Goal: Information Seeking & Learning: Learn about a topic

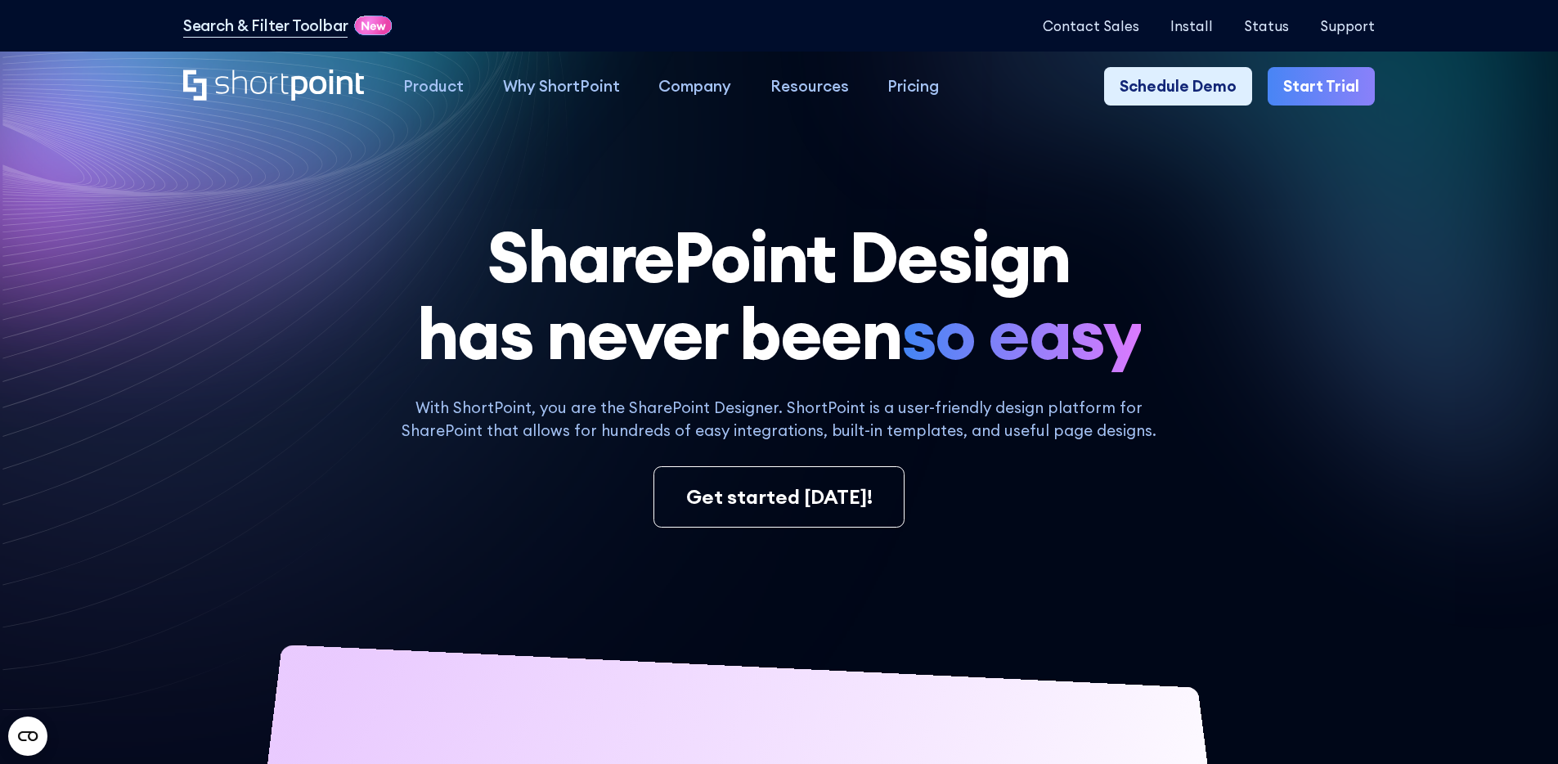
click at [602, 309] on h1 "SharePoint Design has never been so easy" at bounding box center [779, 295] width 1192 height 155
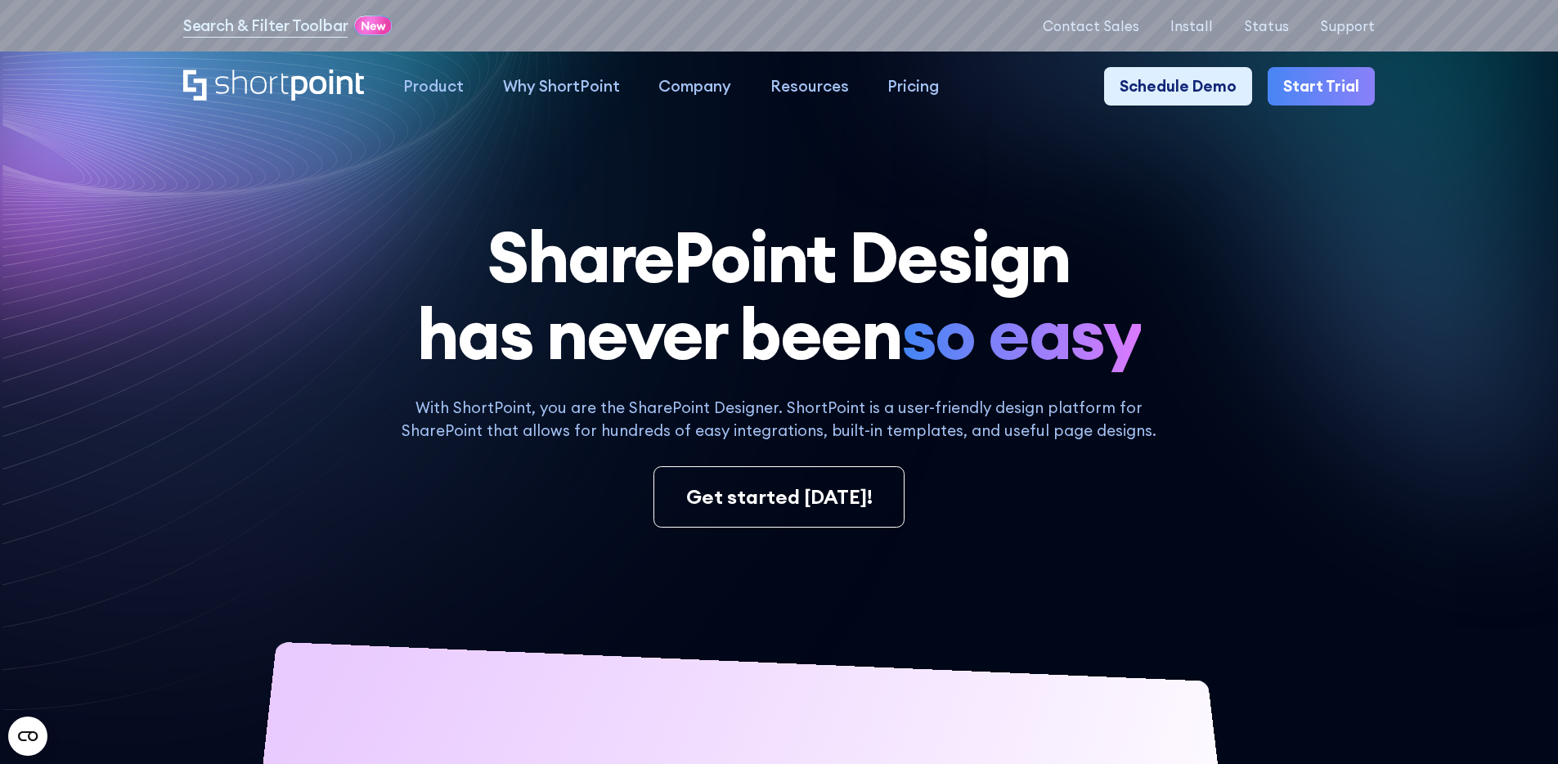
drag, startPoint x: 1372, startPoint y: 424, endPoint x: 1372, endPoint y: 357, distance: 67.9
click at [1372, 424] on div "With ShortPoint, you are the SharePoint Designer. ShortPoint is a user-friendly…" at bounding box center [779, 462] width 1192 height 132
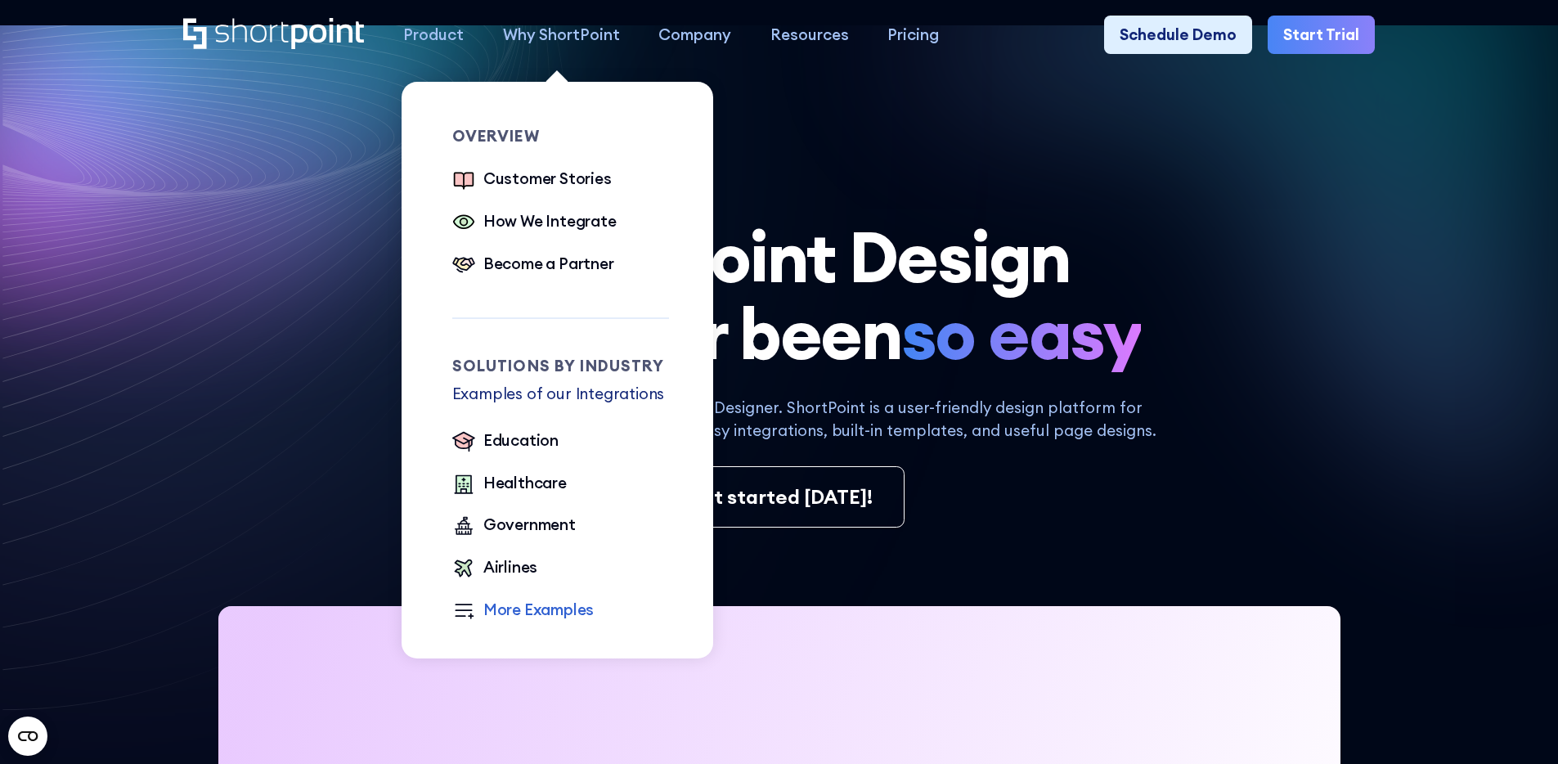
click at [517, 613] on div "More Examples" at bounding box center [538, 610] width 111 height 24
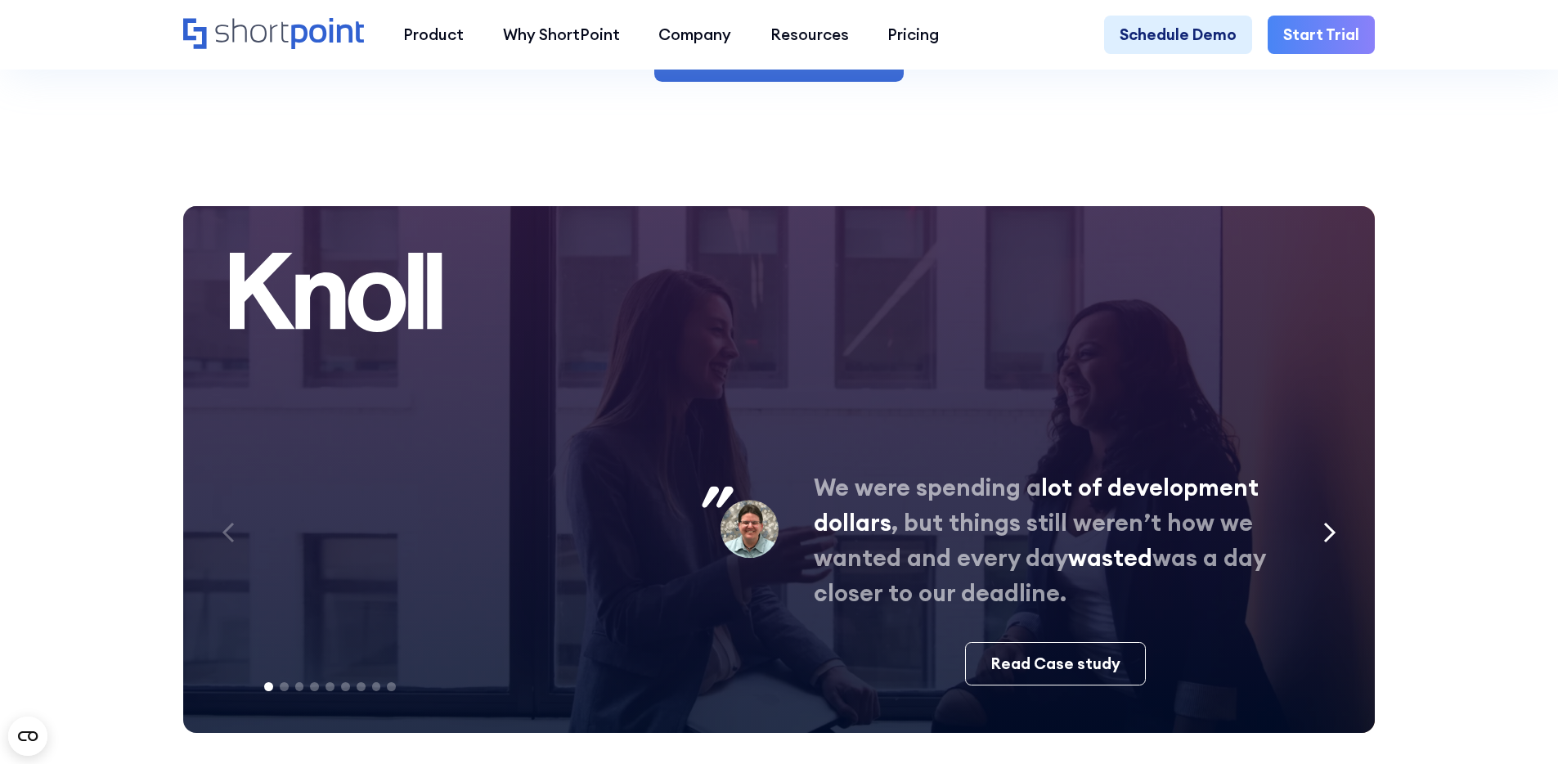
scroll to position [8333, 0]
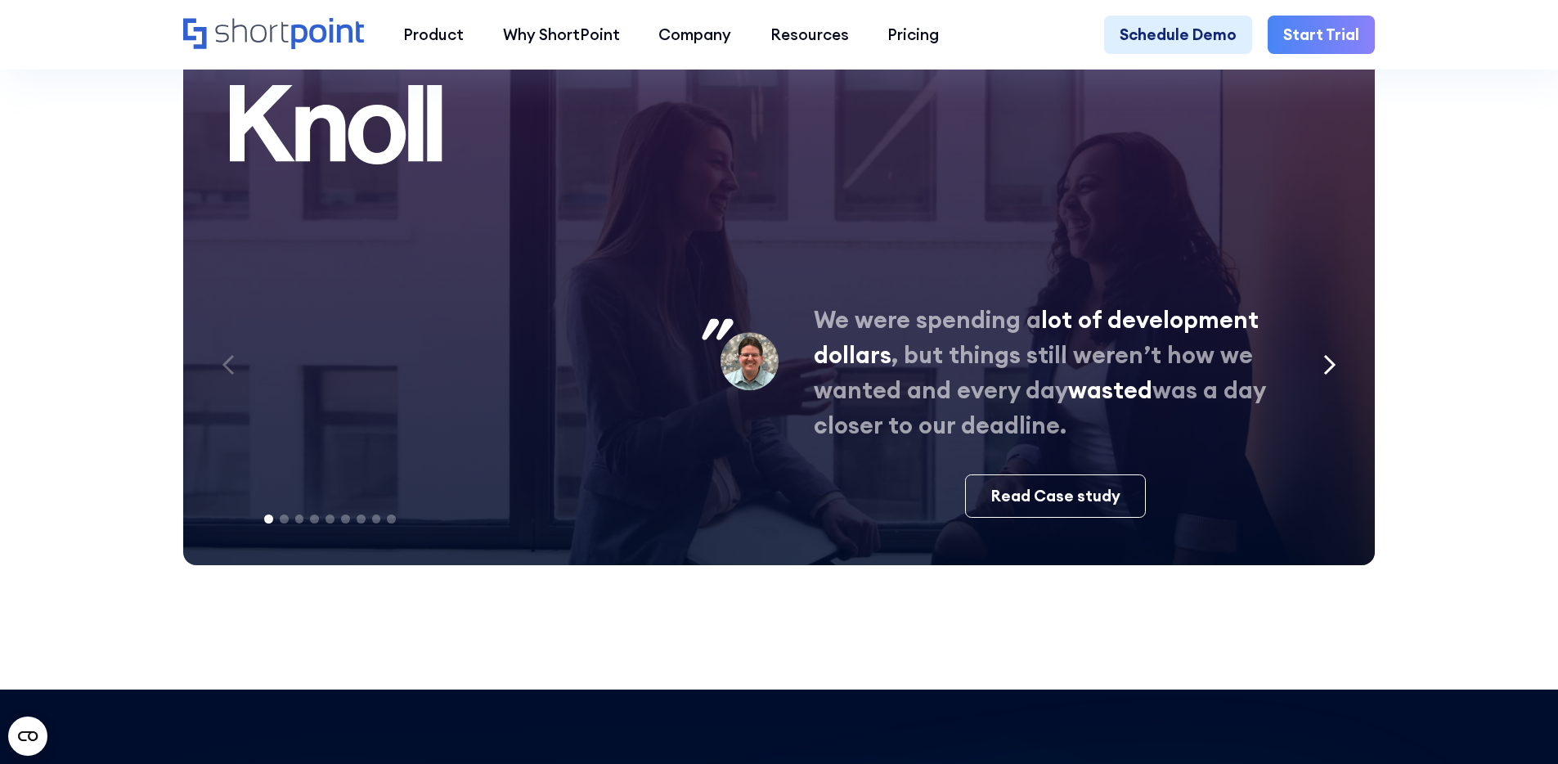
click at [1328, 375] on icon "Next slide" at bounding box center [1329, 364] width 13 height 21
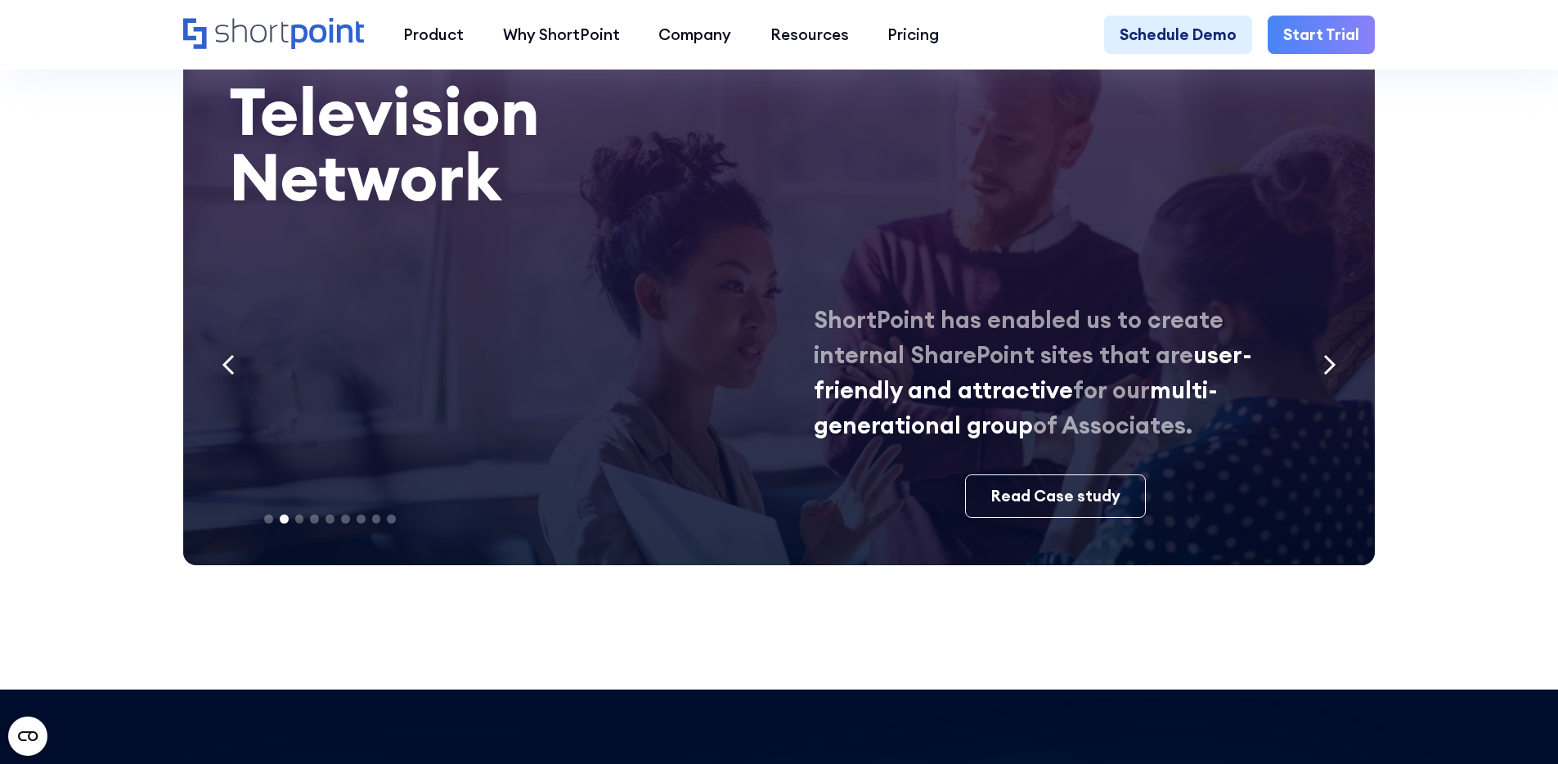
click at [1333, 375] on icon "Next slide" at bounding box center [1329, 364] width 13 height 21
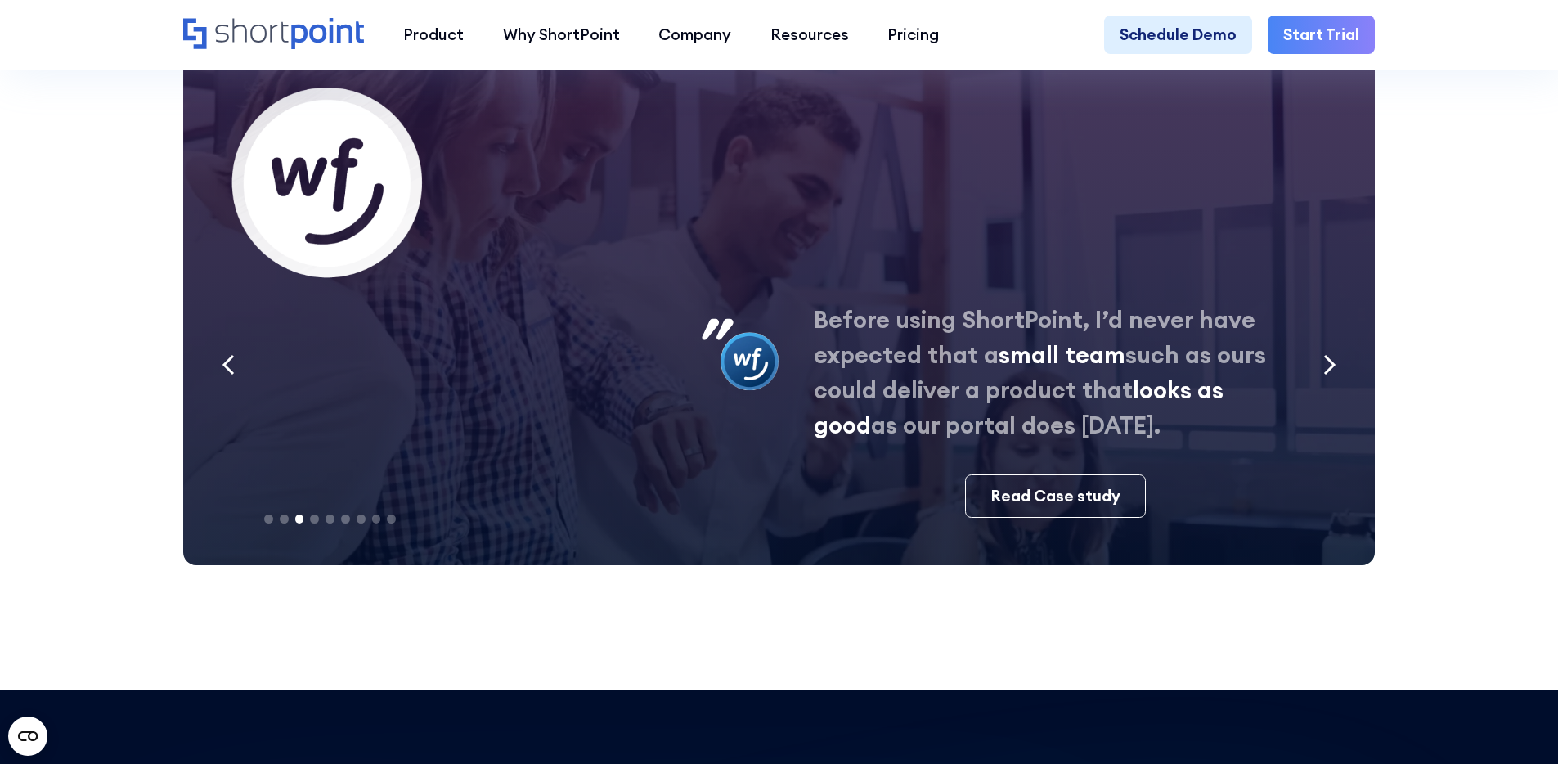
click at [223, 375] on icon "Previous slide" at bounding box center [228, 364] width 13 height 21
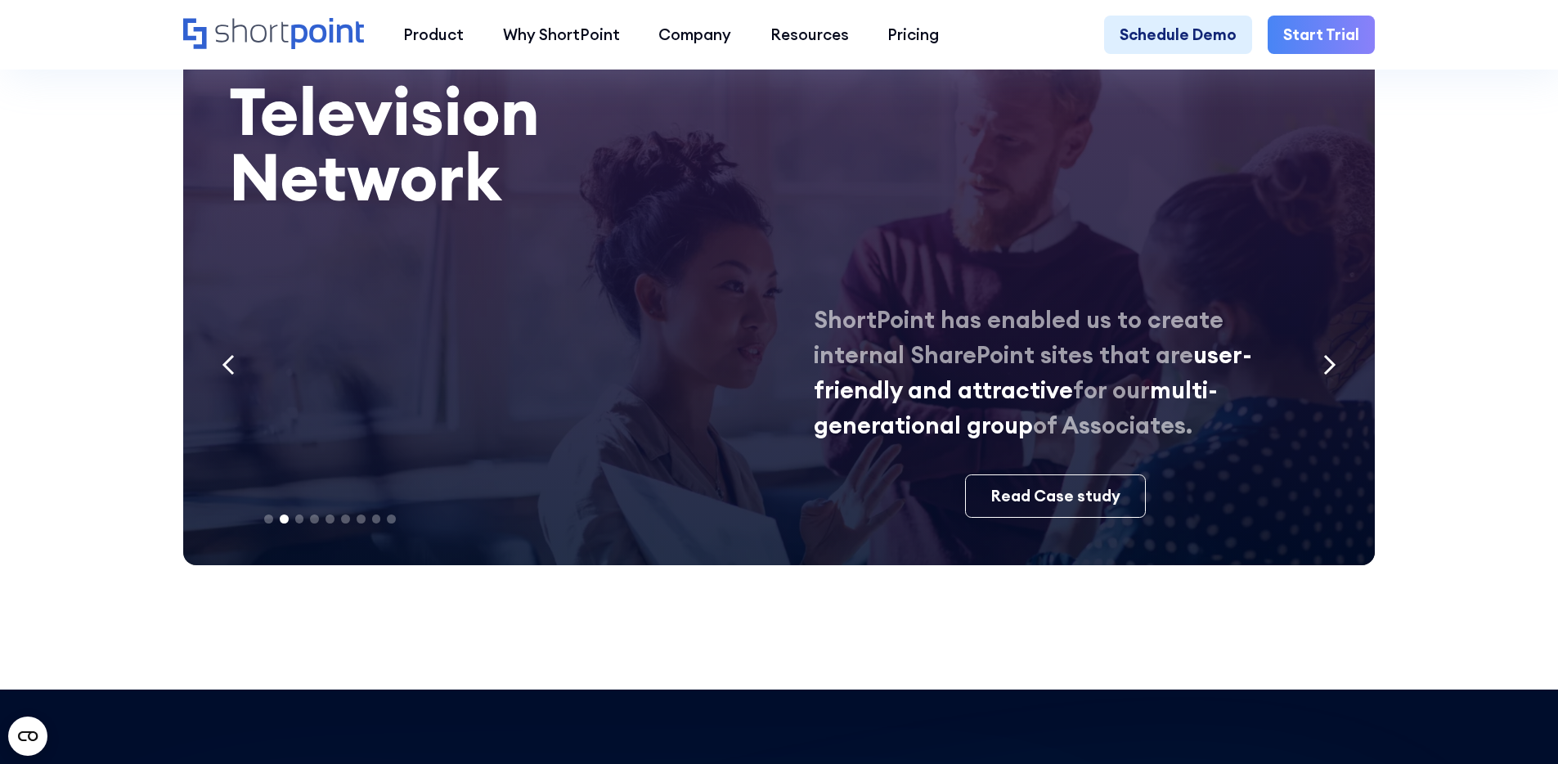
click at [1330, 375] on icon "Next slide" at bounding box center [1329, 364] width 13 height 21
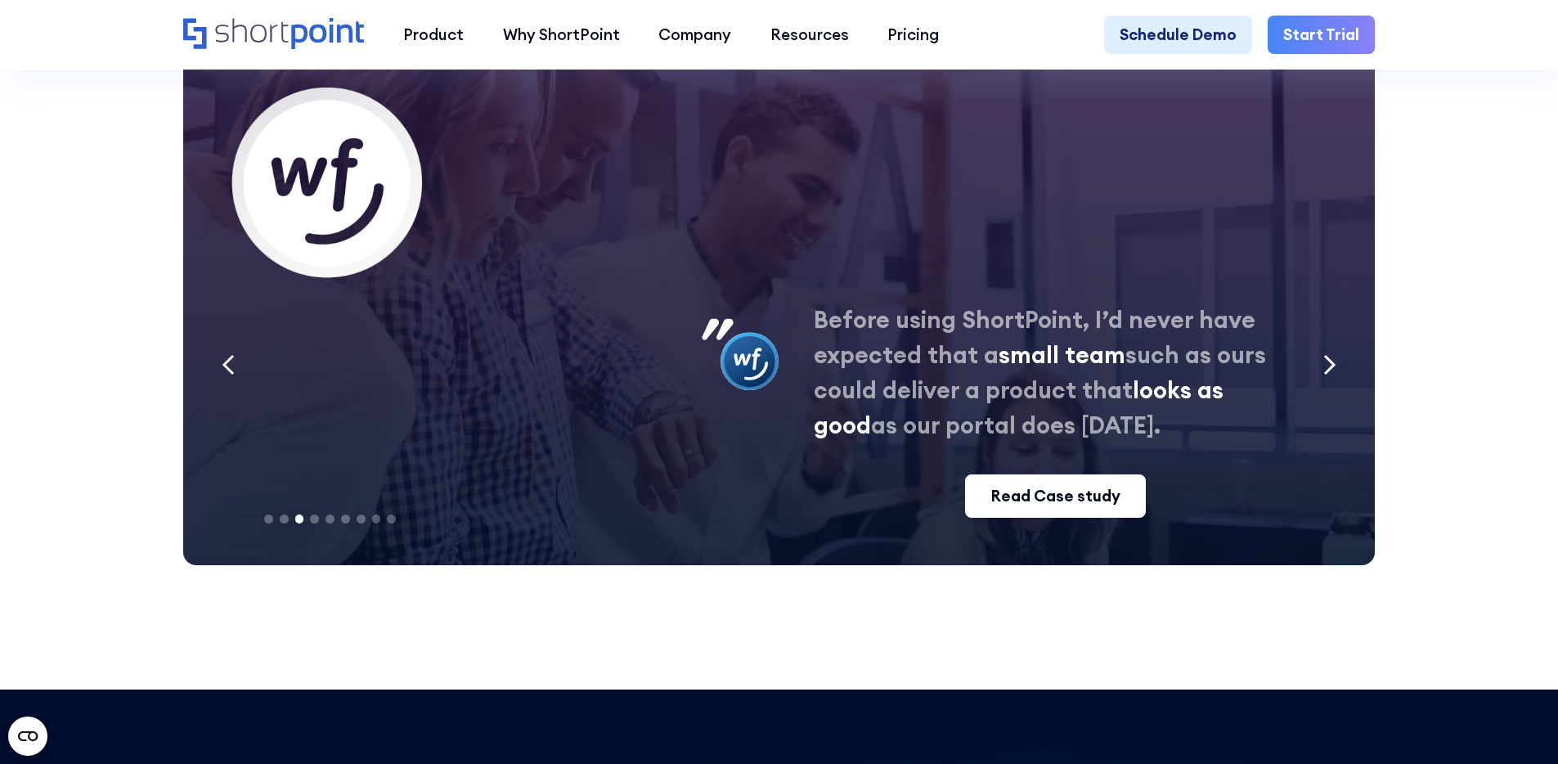
click at [1021, 508] on div "Read Case study" at bounding box center [1055, 496] width 129 height 24
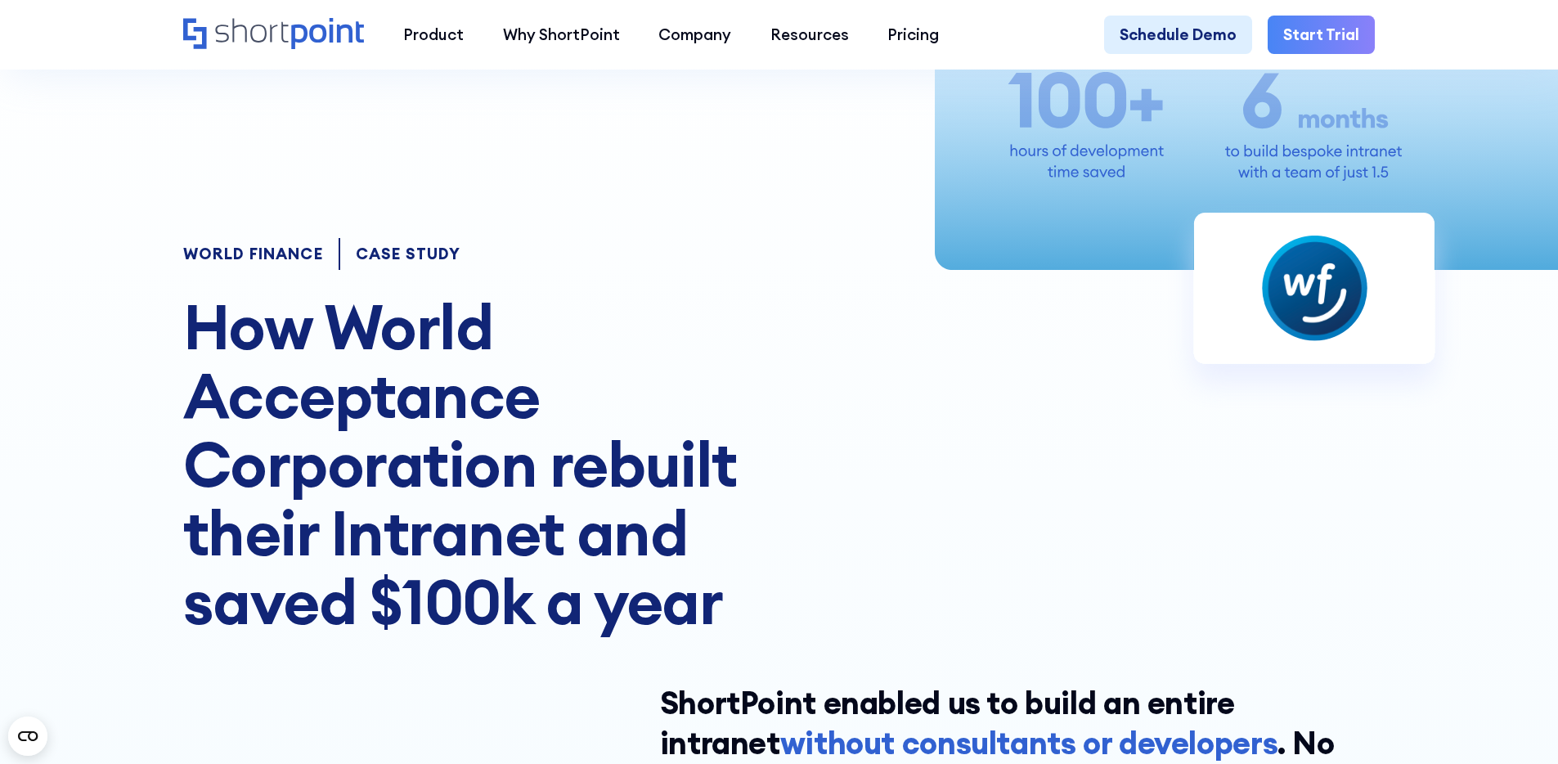
scroll to position [137, 0]
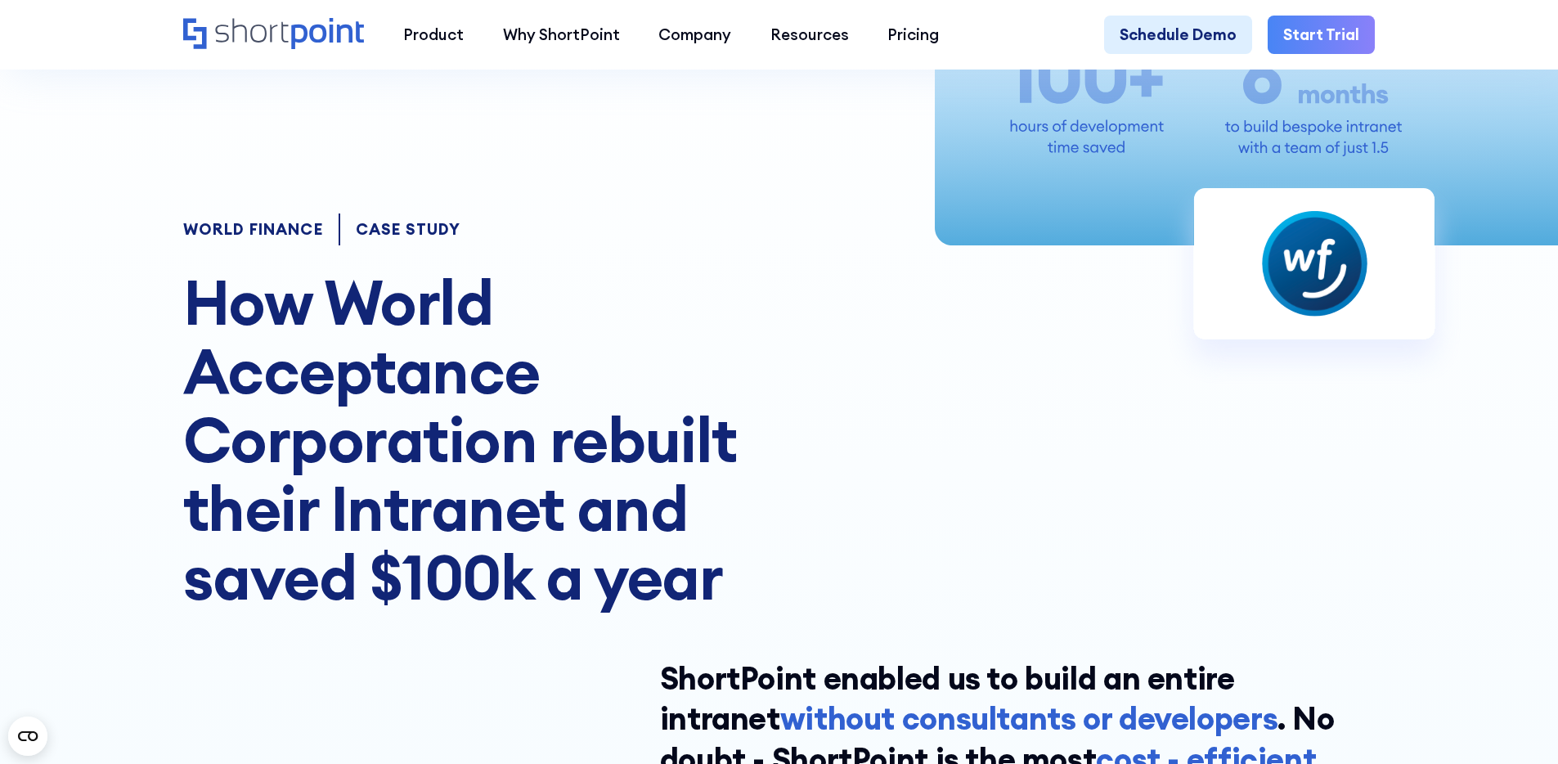
click at [386, 361] on h1 "How World Acceptance Corporation rebuilt their Intranet and saved $100k a year" at bounding box center [494, 439] width 623 height 343
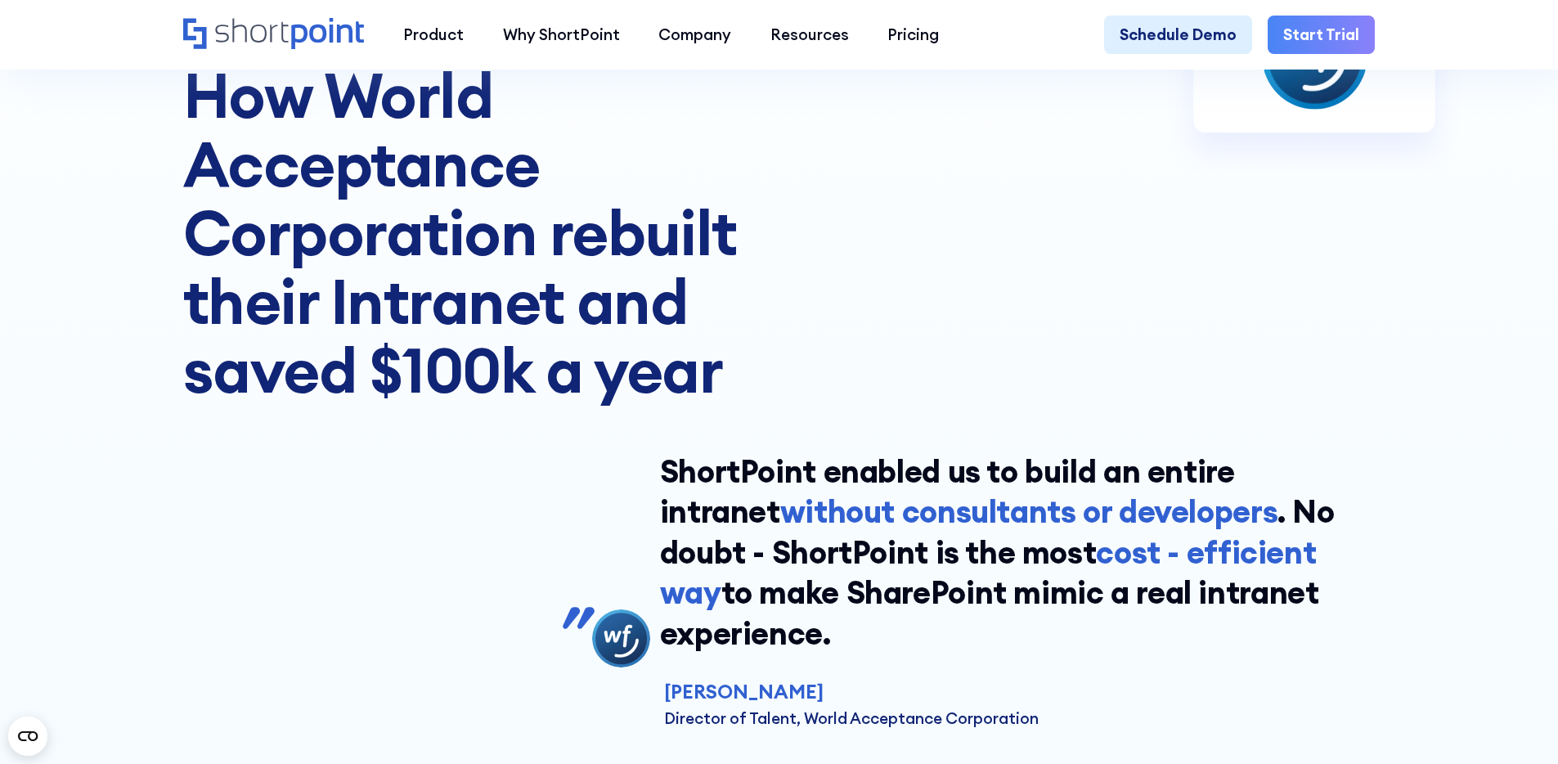
scroll to position [348, 0]
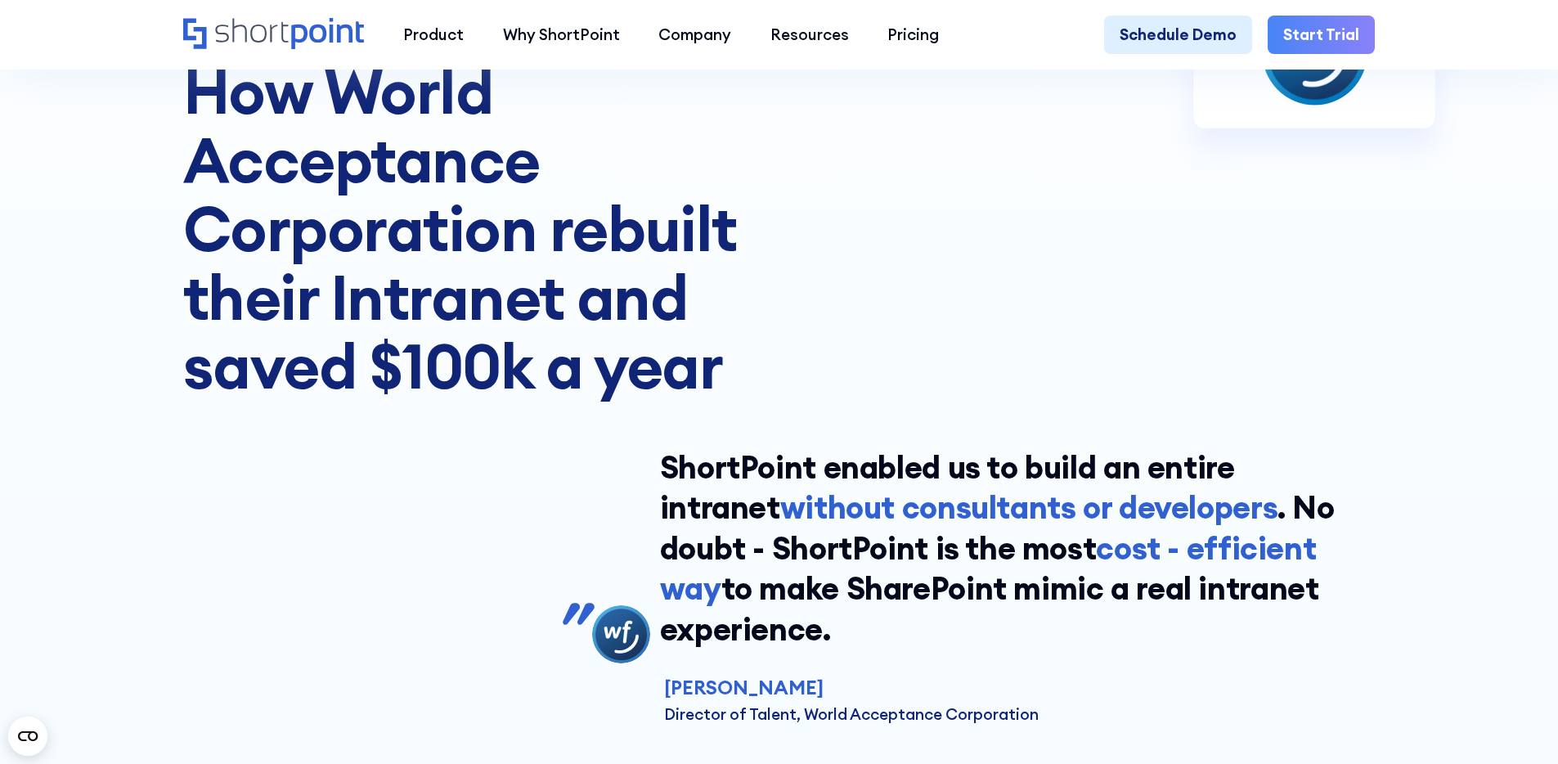
click at [454, 153] on h1 "How World Acceptance Corporation rebuilt their Intranet and saved $100k a year" at bounding box center [494, 228] width 623 height 343
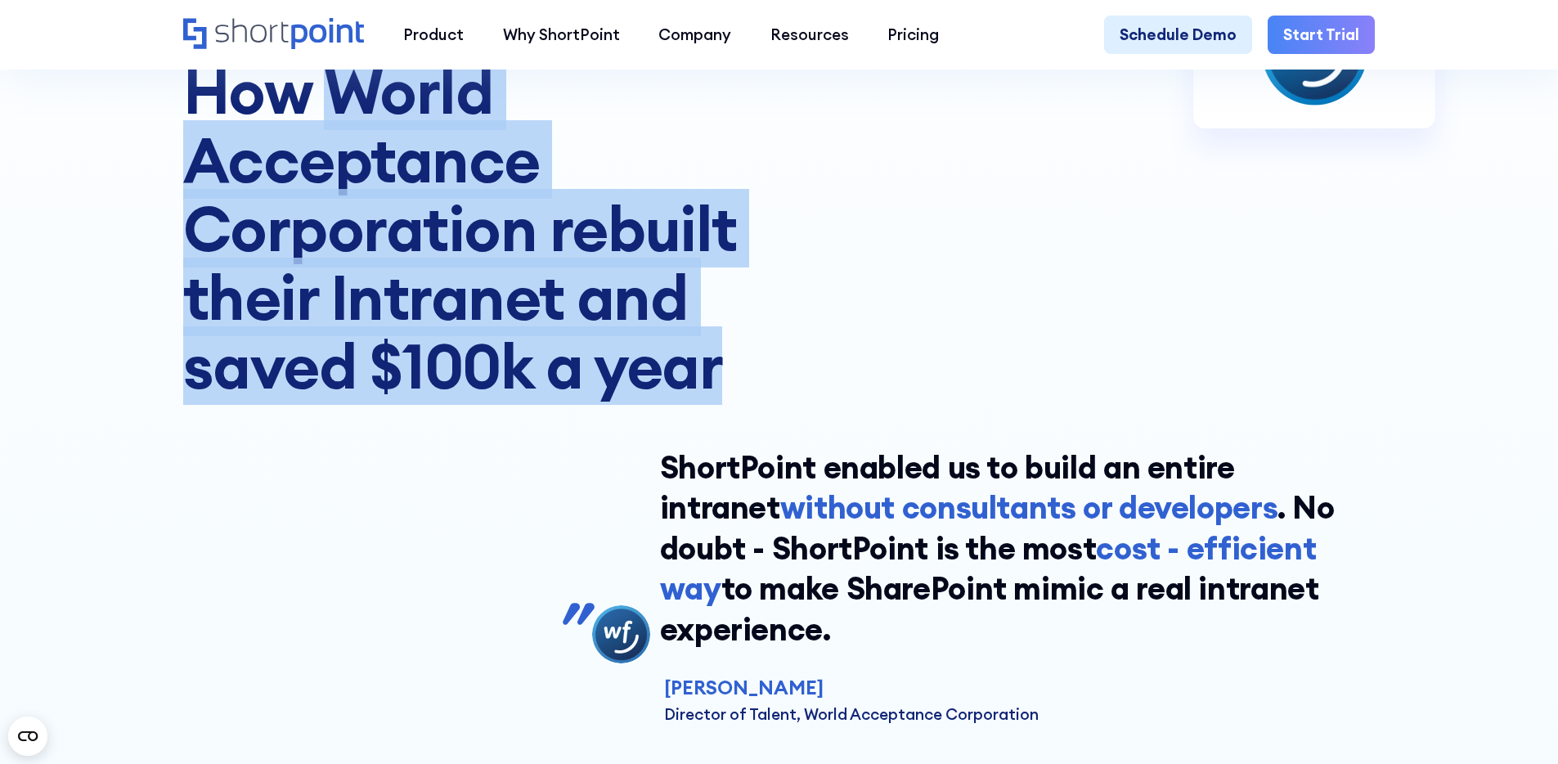
drag, startPoint x: 324, startPoint y: 90, endPoint x: 760, endPoint y: 378, distance: 522.4
click at [760, 378] on h1 "How World Acceptance Corporation rebuilt their Intranet and saved $100k a year" at bounding box center [494, 228] width 623 height 343
copy h1 "World Acceptance Corporation rebuilt their Intranet and saved $100k a year"
click at [619, 155] on h1 "How World Acceptance Corporation rebuilt their Intranet and saved $100k a year" at bounding box center [494, 228] width 623 height 343
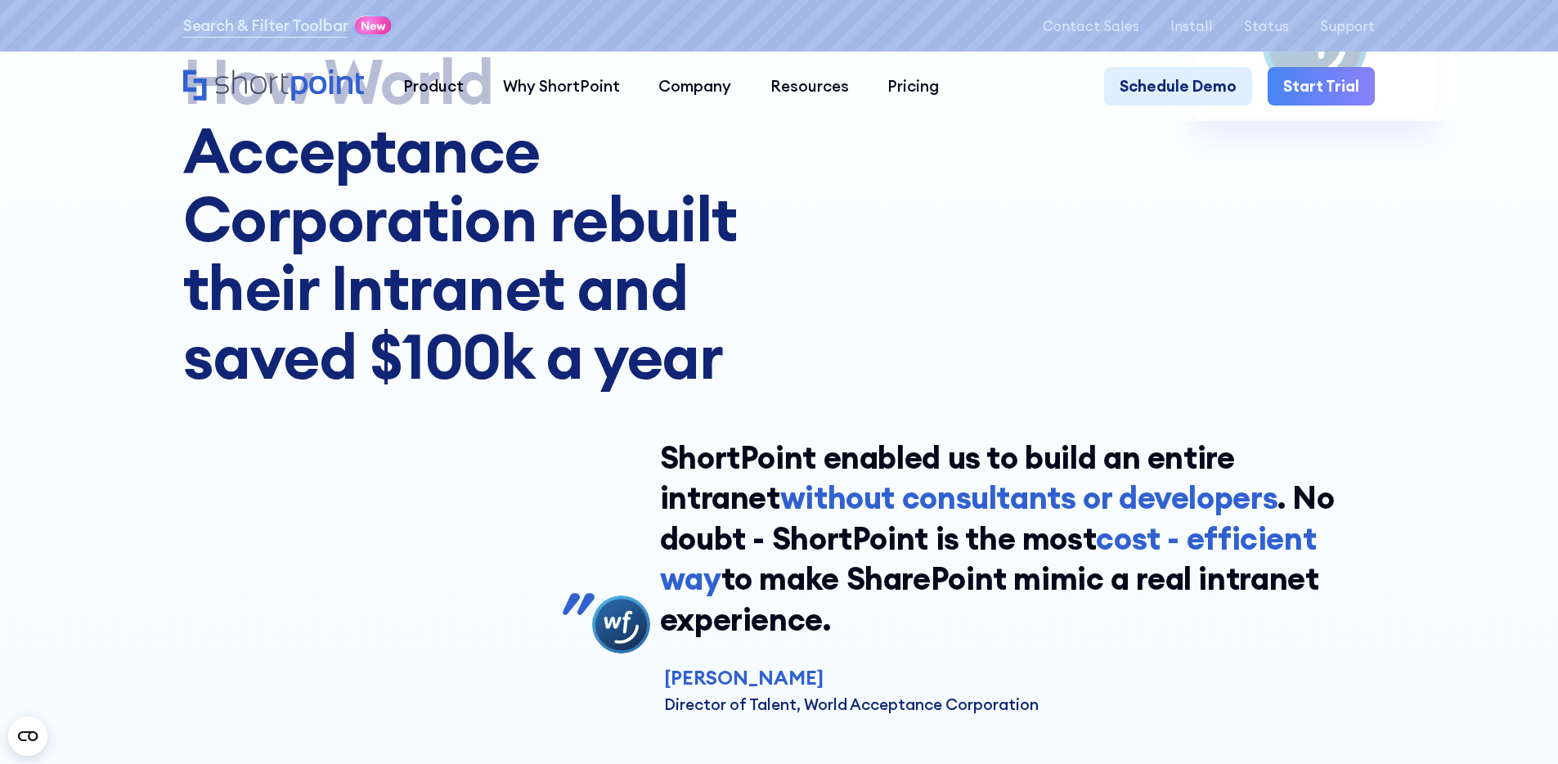
scroll to position [0, 0]
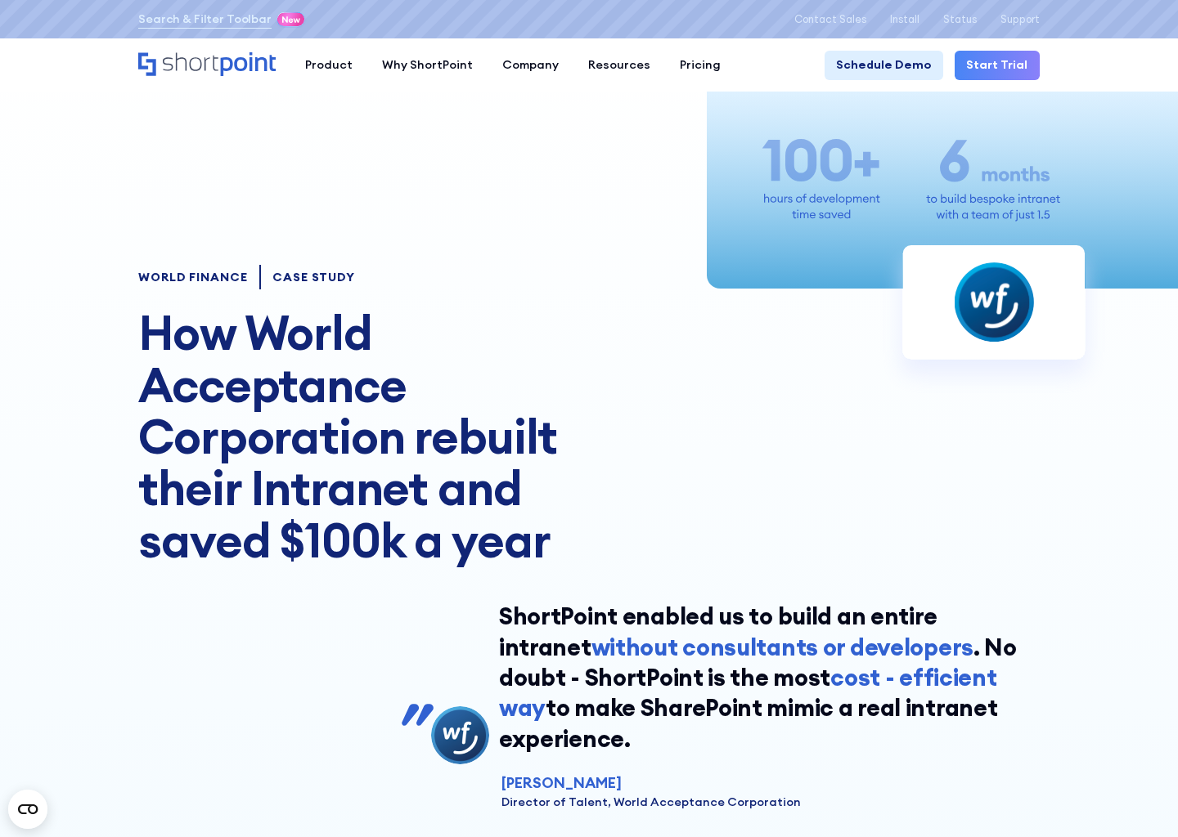
click at [1015, 294] on div "World Finance CASE STUDY How World Acceptance Corporation rebuilt their Intrane…" at bounding box center [588, 637] width 901 height 745
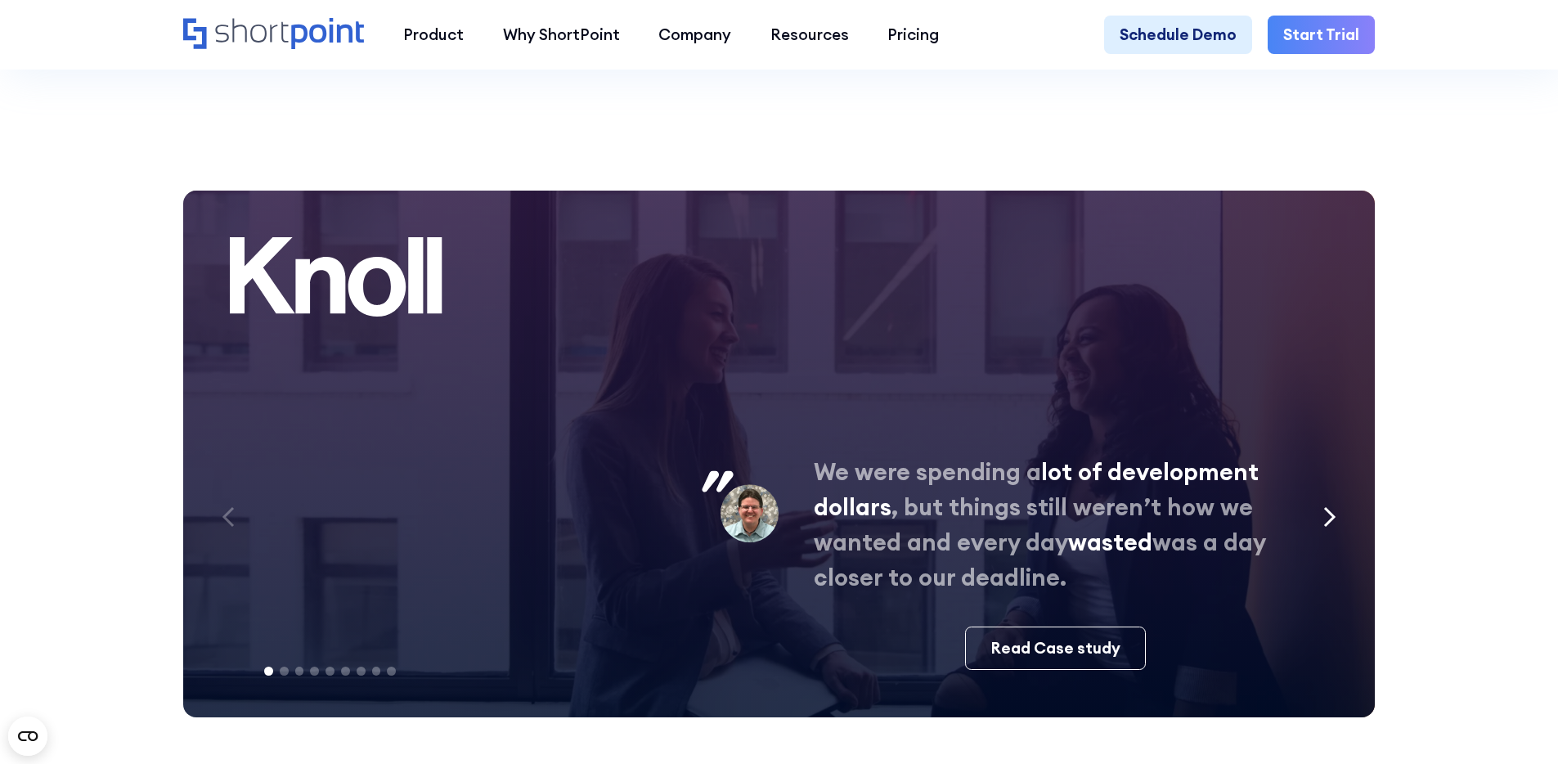
scroll to position [8265, 0]
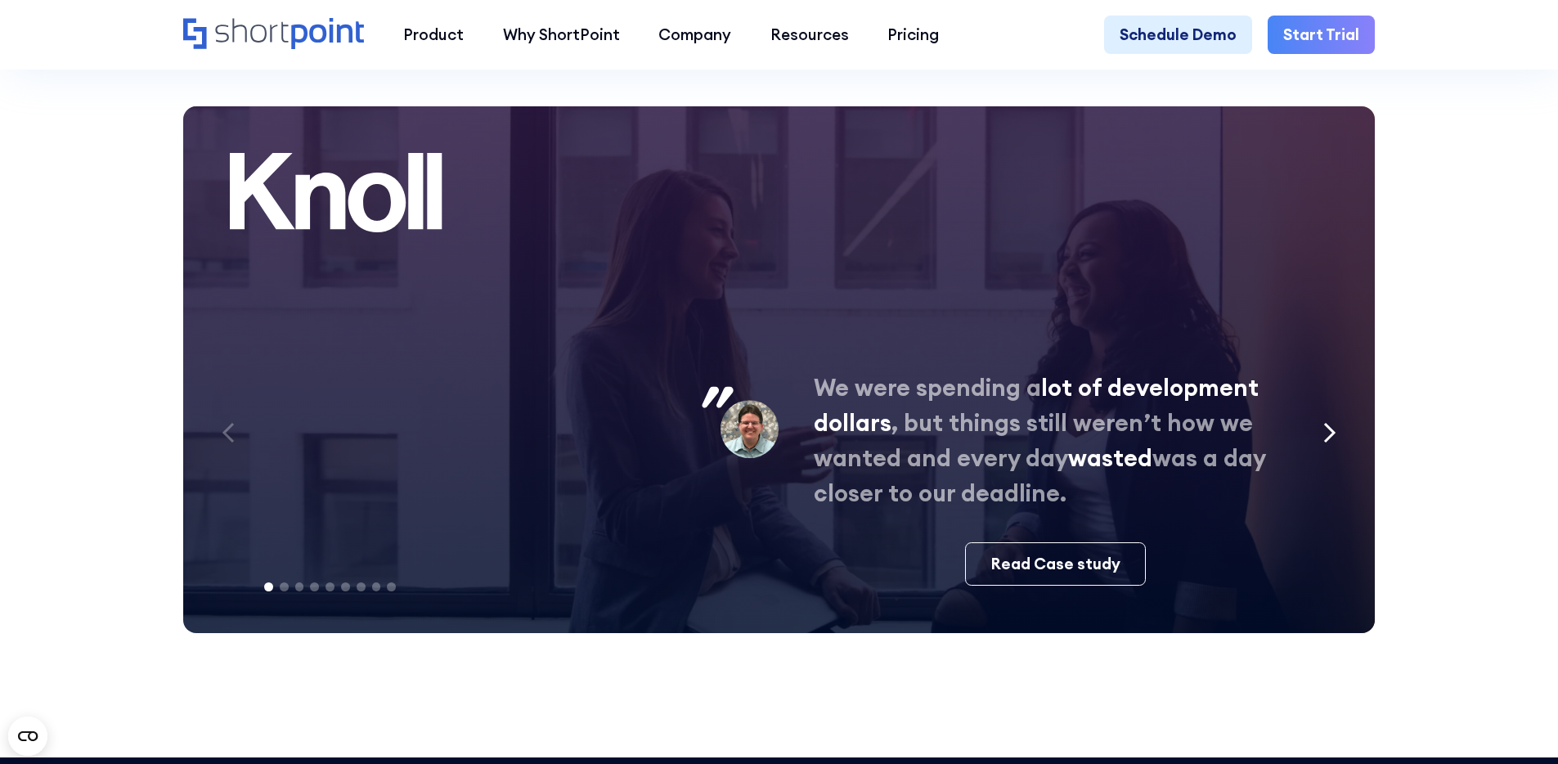
click at [1334, 443] on icon "Next slide" at bounding box center [1329, 432] width 13 height 21
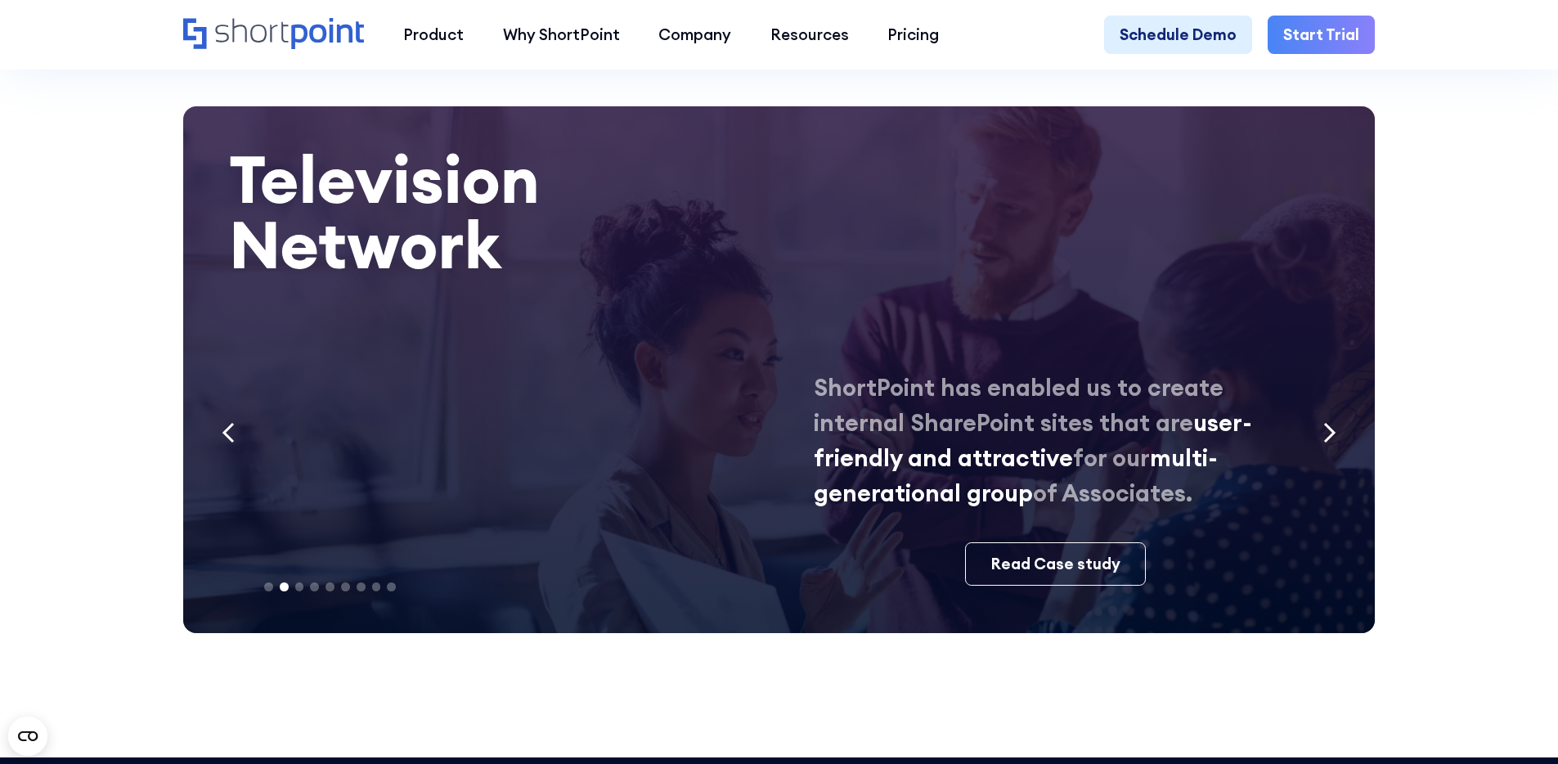
click at [1334, 443] on icon "Next slide" at bounding box center [1329, 432] width 13 height 21
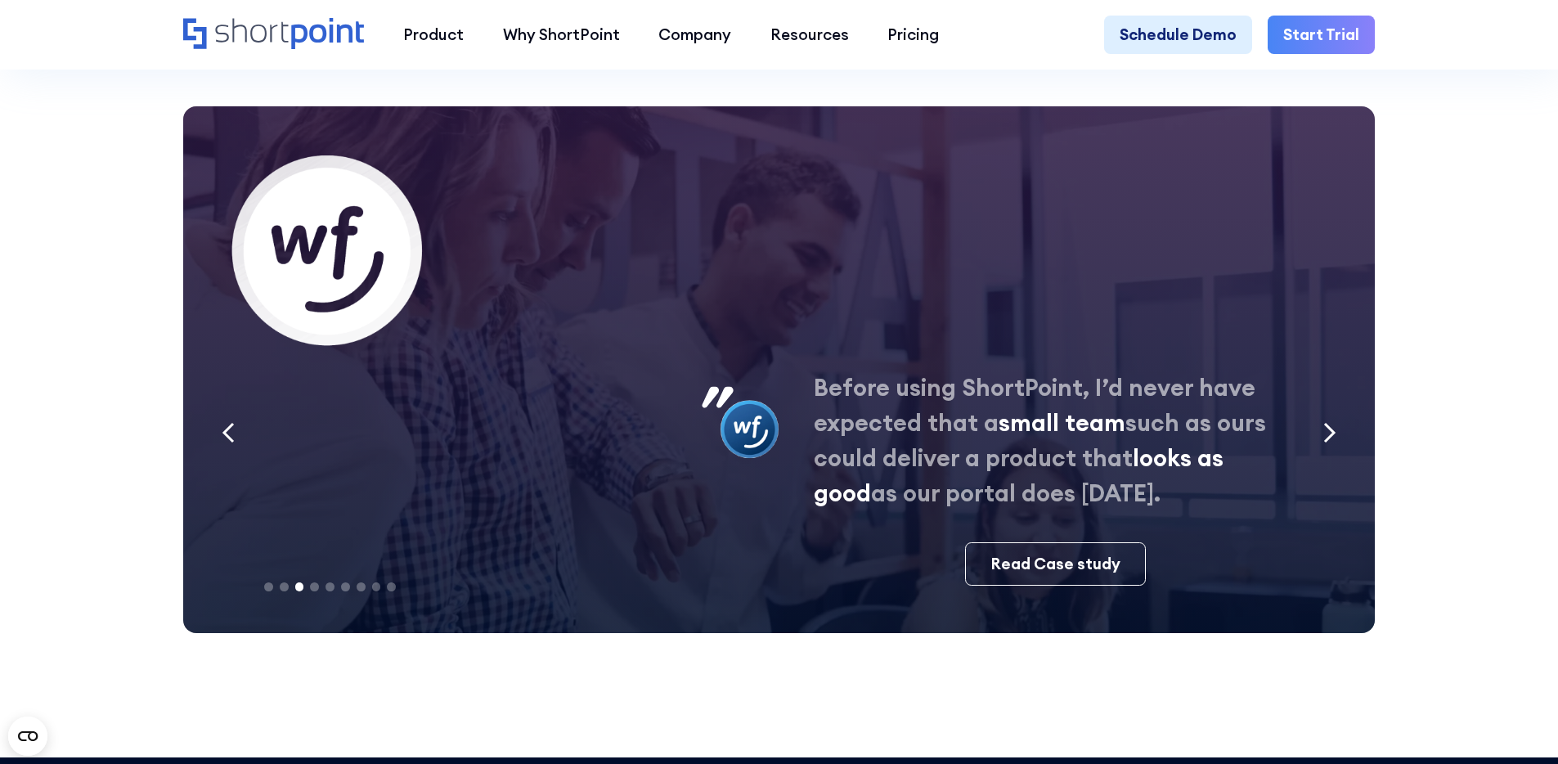
click at [1334, 443] on icon "Next slide" at bounding box center [1329, 432] width 13 height 21
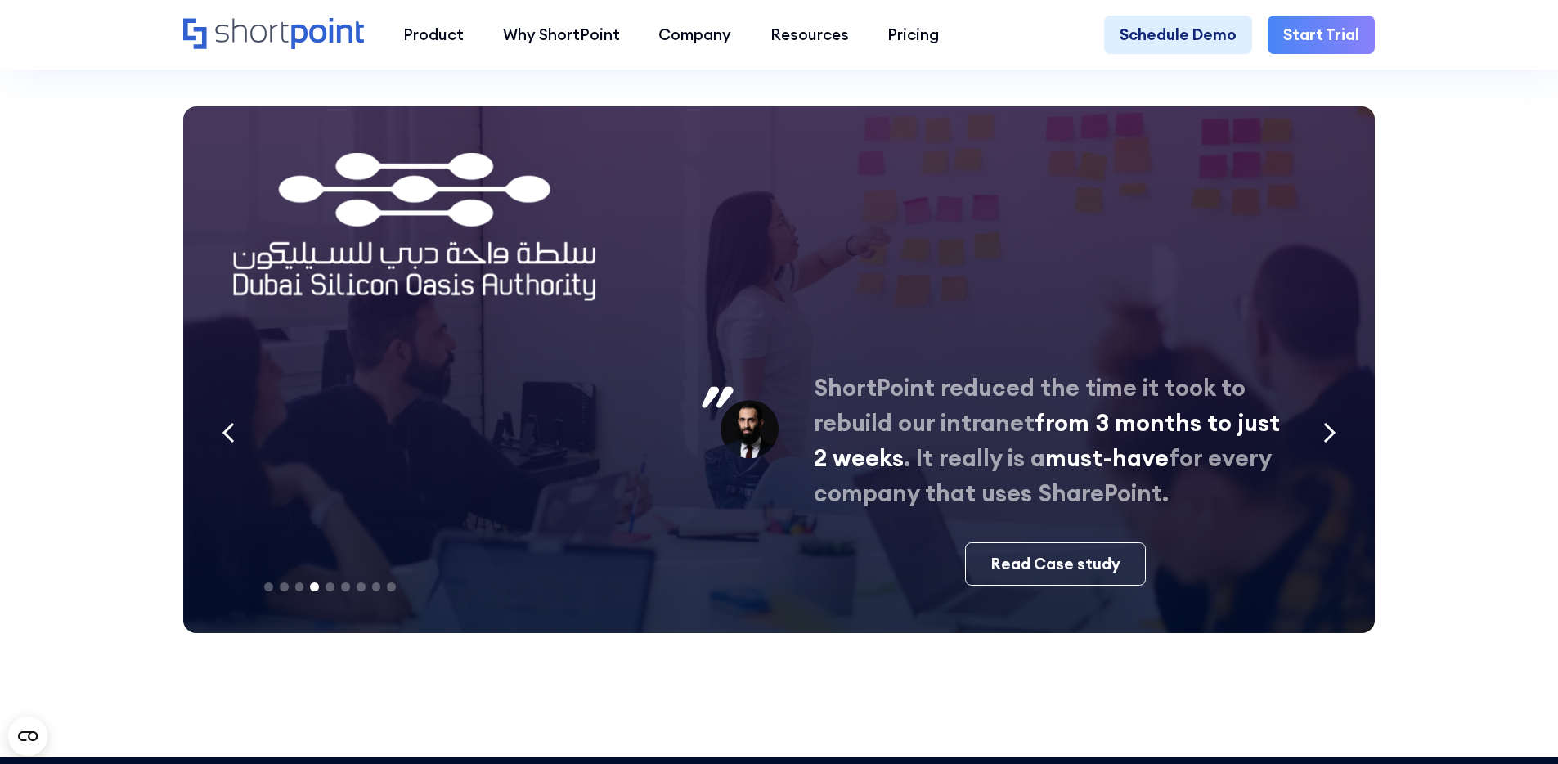
click at [1334, 443] on icon "Next slide" at bounding box center [1329, 432] width 13 height 21
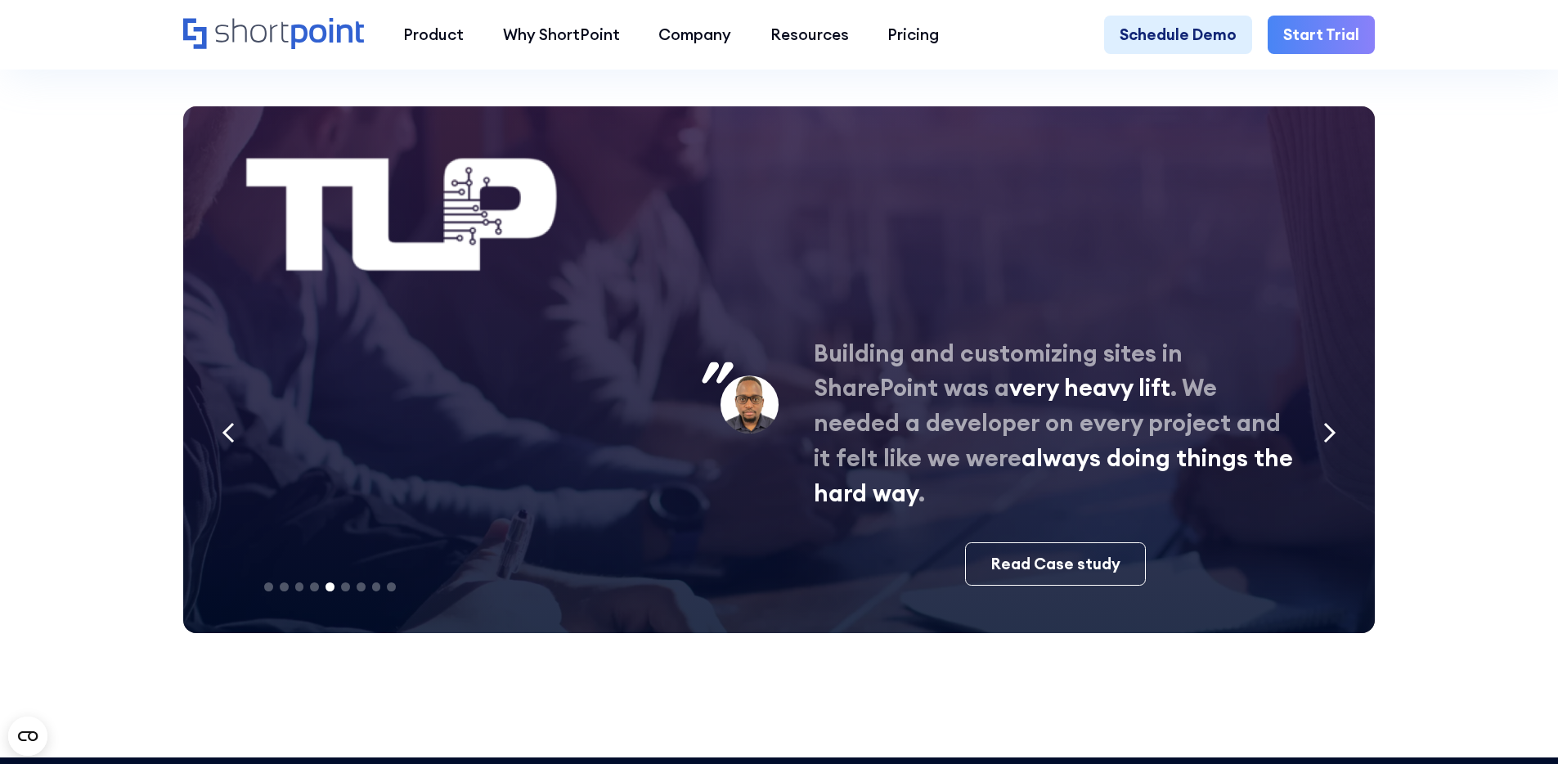
click at [1334, 443] on icon "Next slide" at bounding box center [1329, 432] width 13 height 21
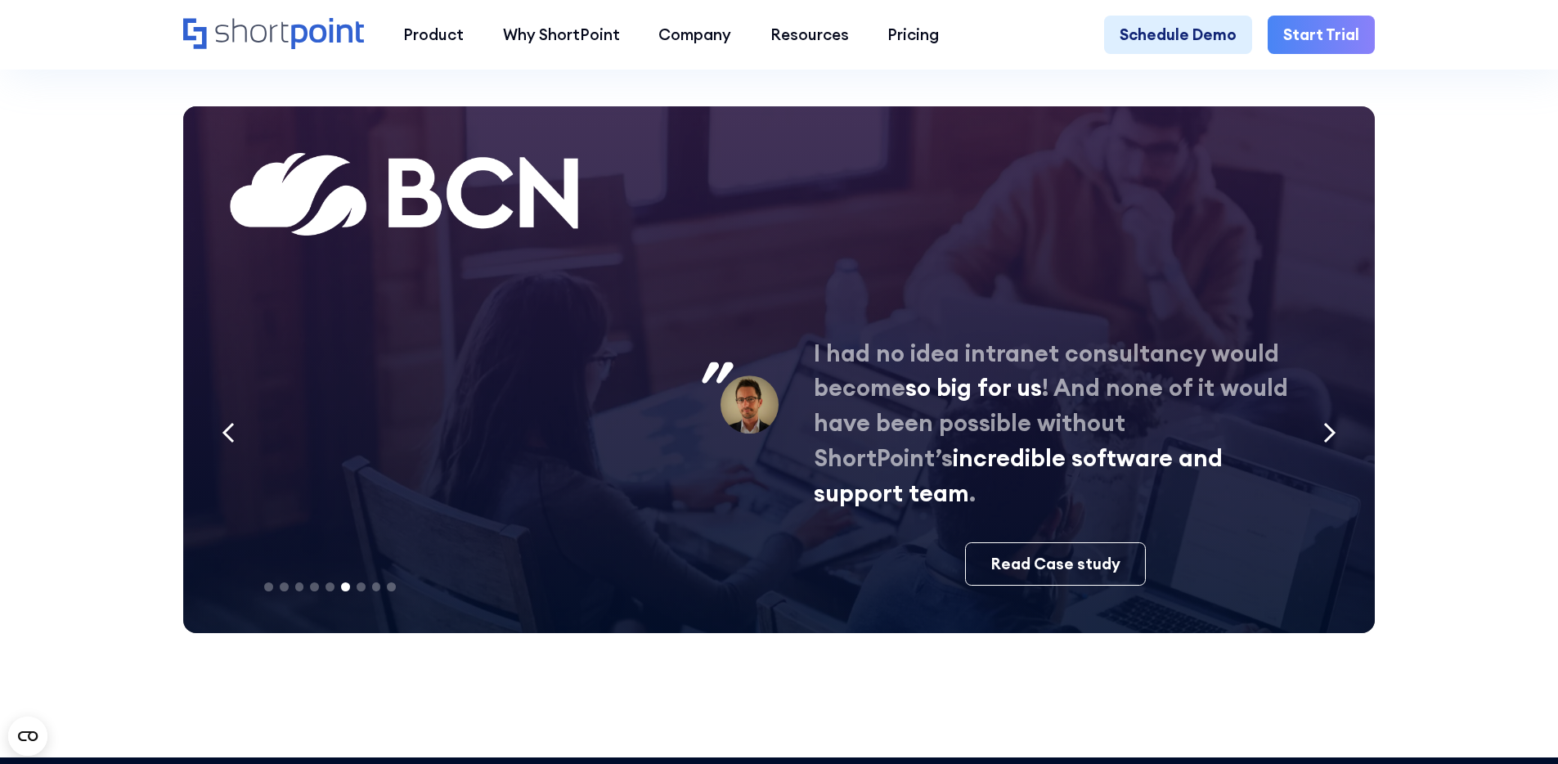
click at [1334, 443] on icon "Next slide" at bounding box center [1329, 432] width 13 height 21
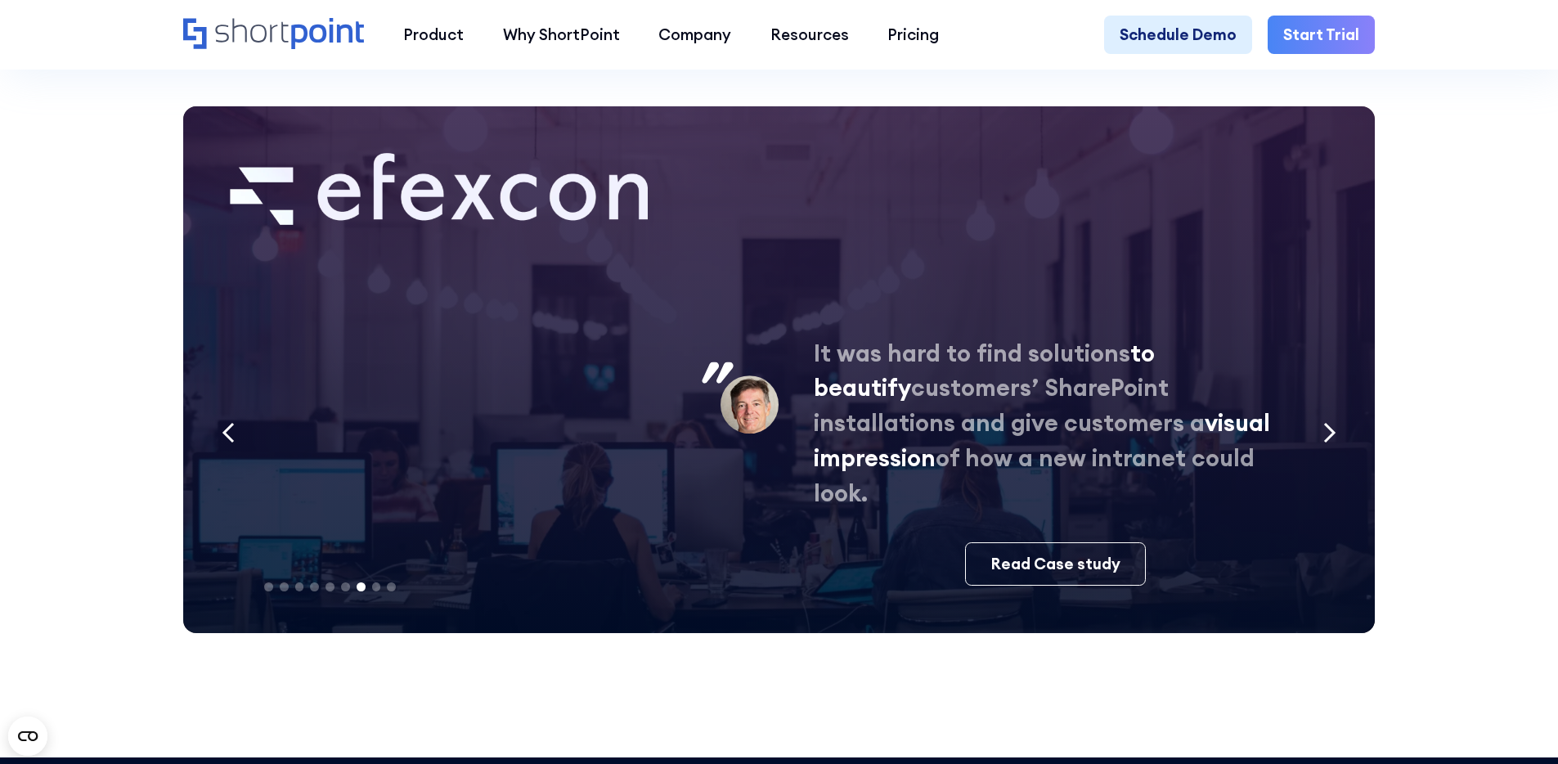
click at [1334, 443] on icon "Next slide" at bounding box center [1329, 432] width 13 height 21
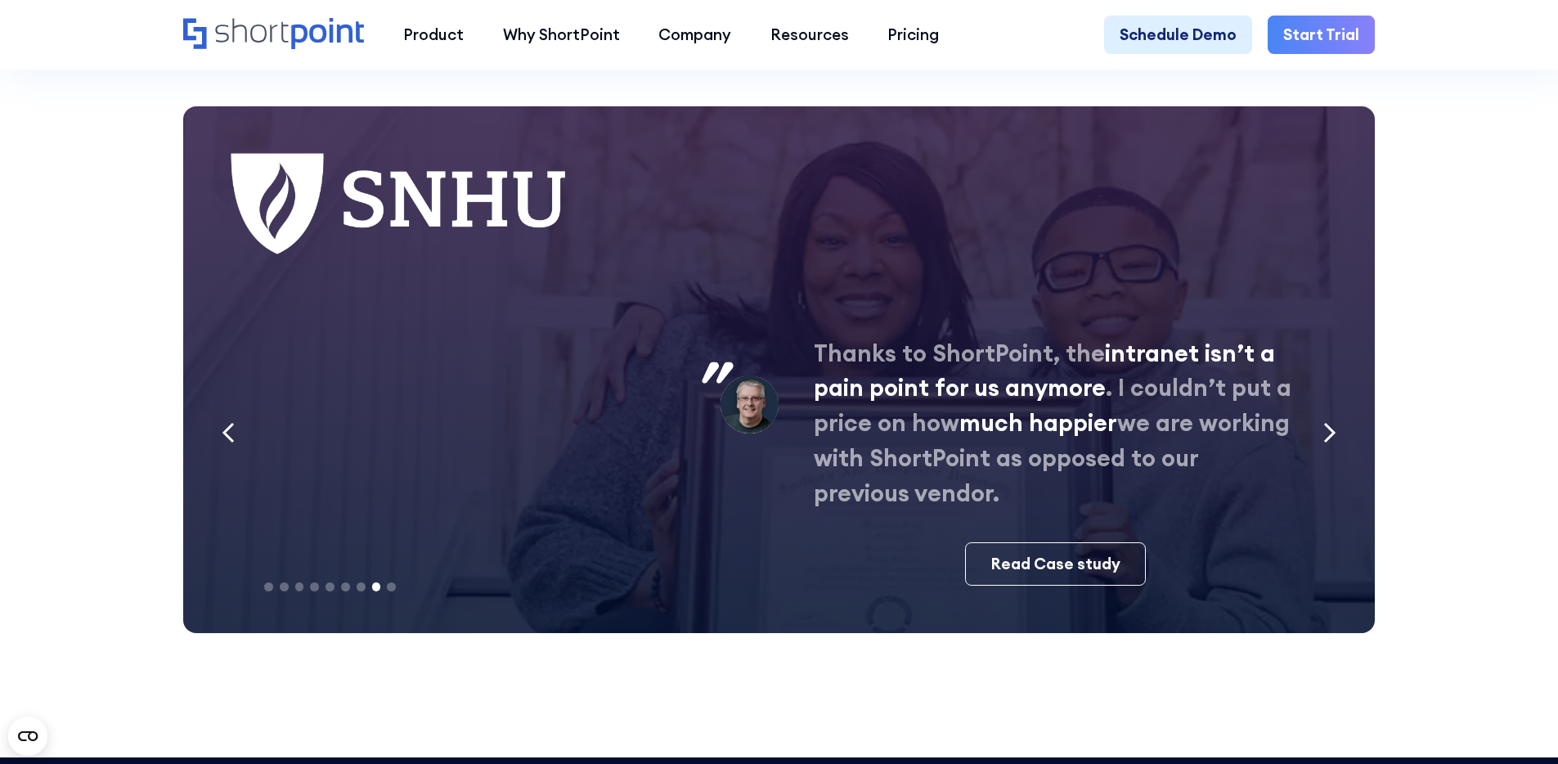
click at [1334, 443] on icon "Next slide" at bounding box center [1329, 432] width 13 height 21
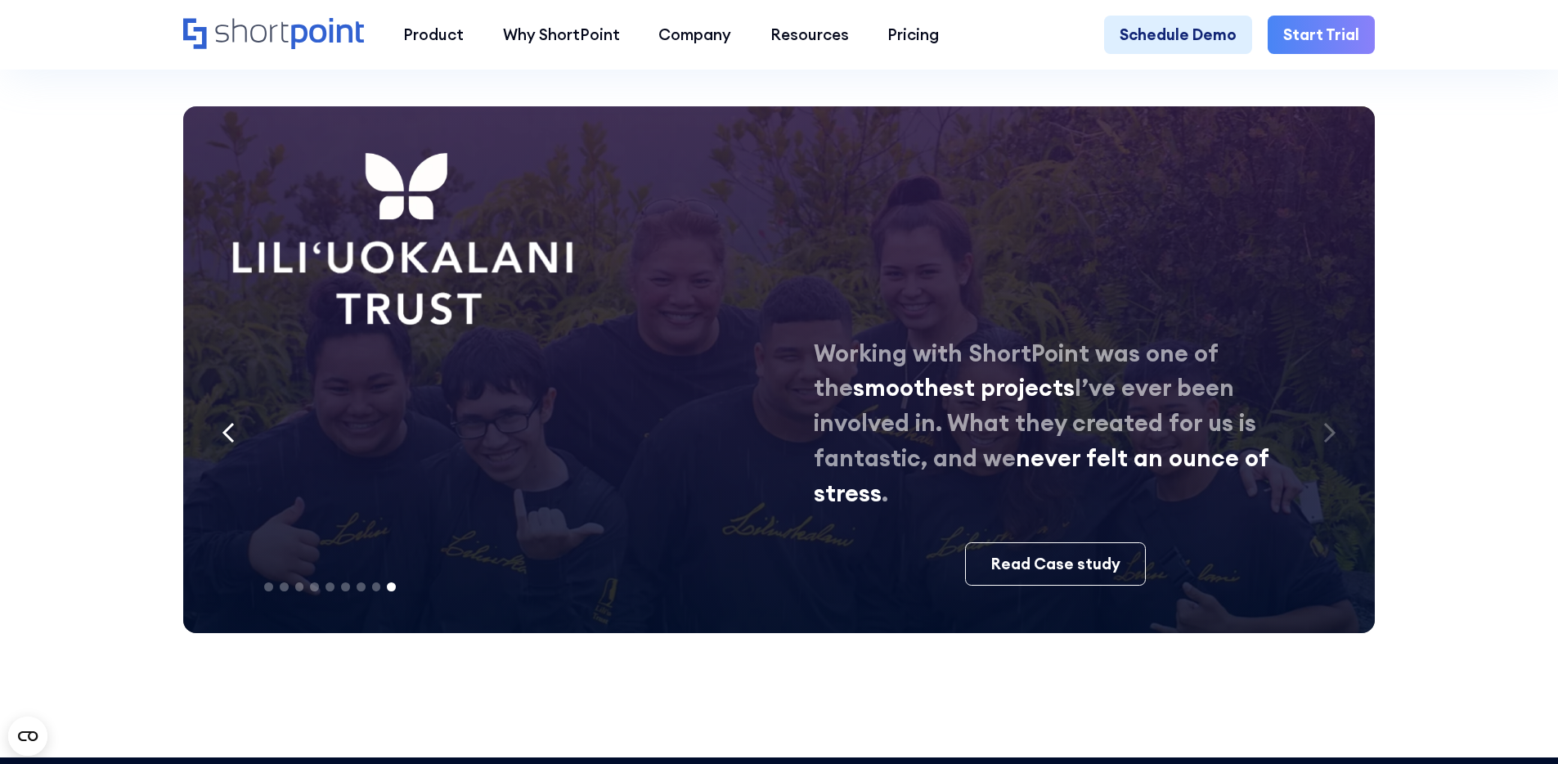
click at [224, 442] on icon "Previous slide" at bounding box center [228, 433] width 9 height 18
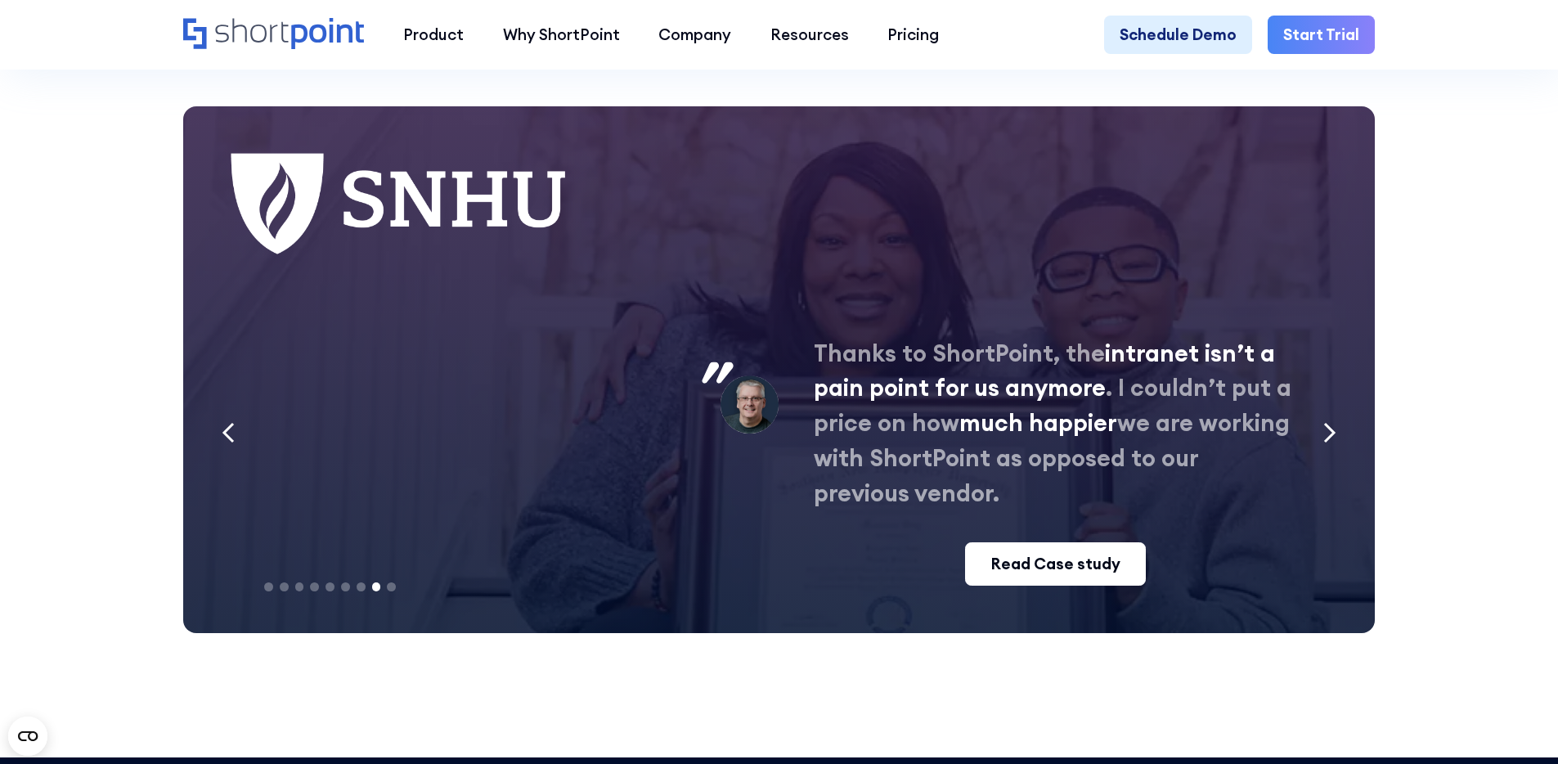
click at [1044, 586] on link "Read Case study" at bounding box center [1055, 563] width 181 height 43
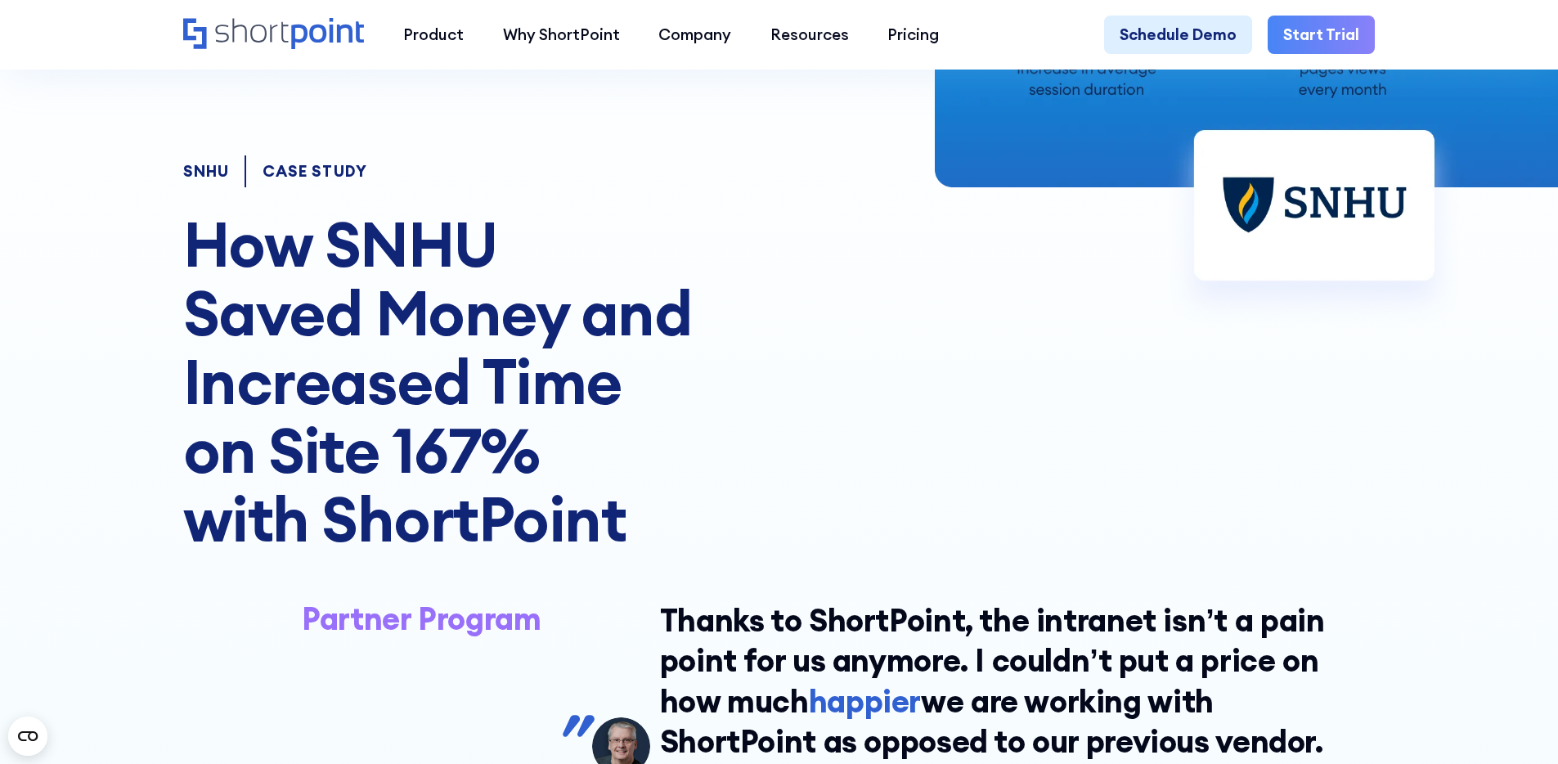
scroll to position [197, 0]
